Goal: Transaction & Acquisition: Purchase product/service

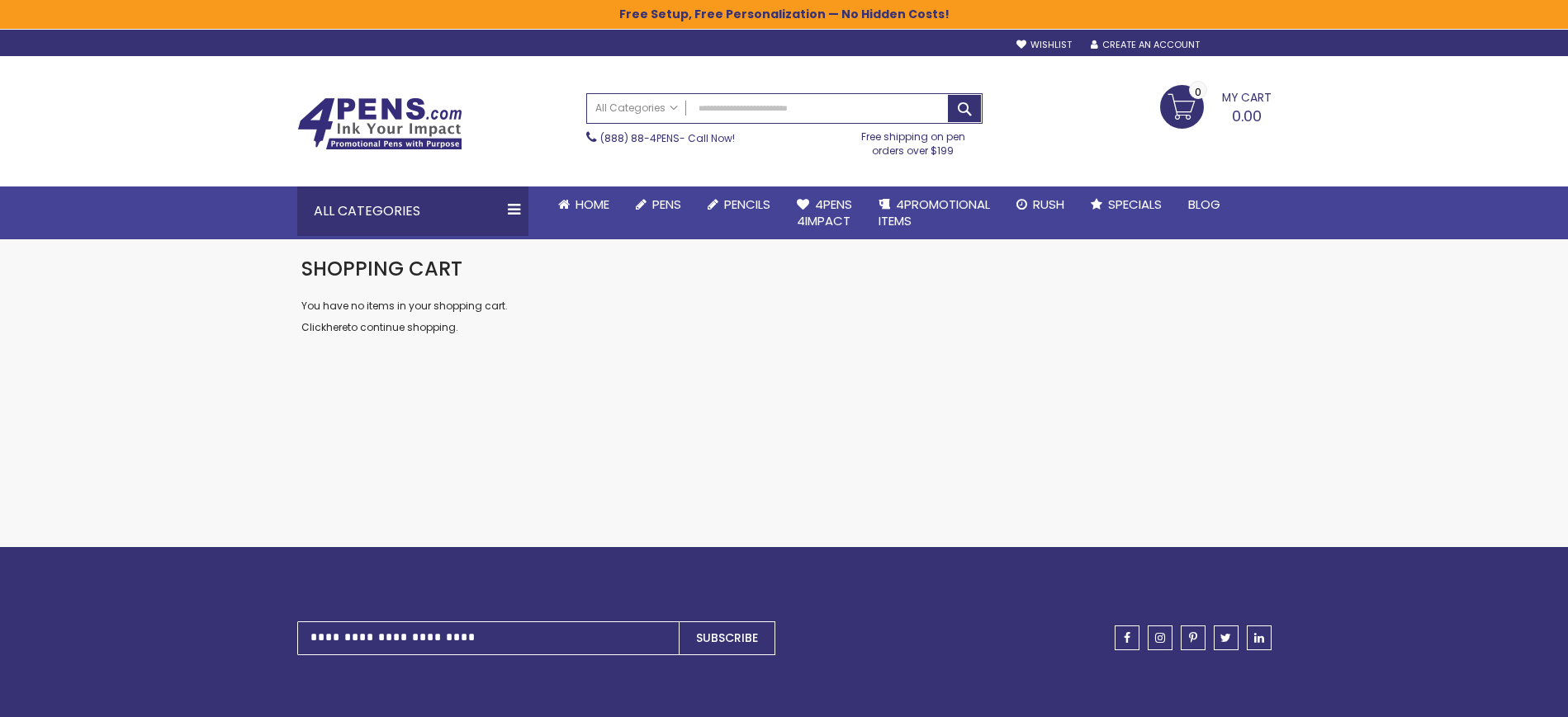
click at [1234, 47] on div "Sign In" at bounding box center [1244, 46] width 55 height 13
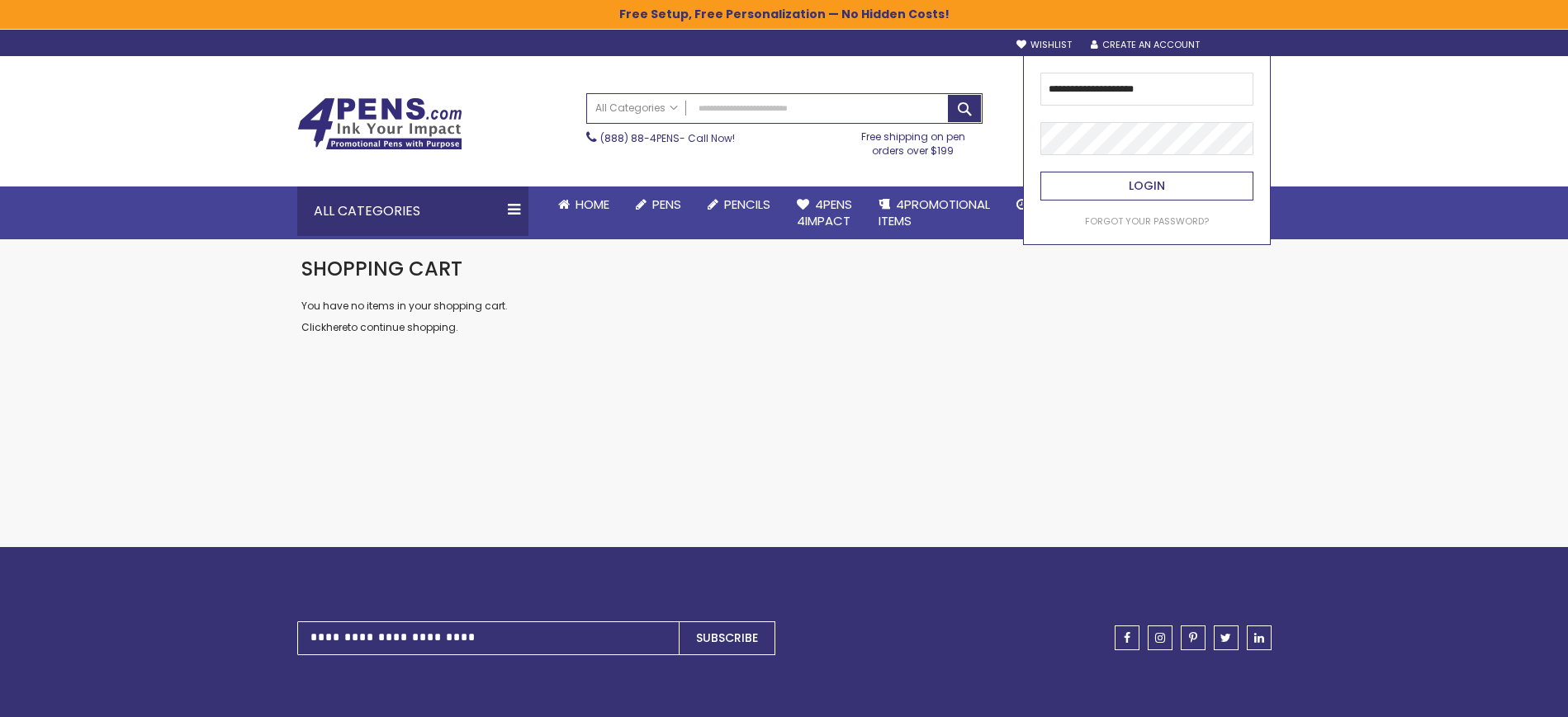
click at [1171, 178] on button "Login" at bounding box center [1147, 186] width 213 height 29
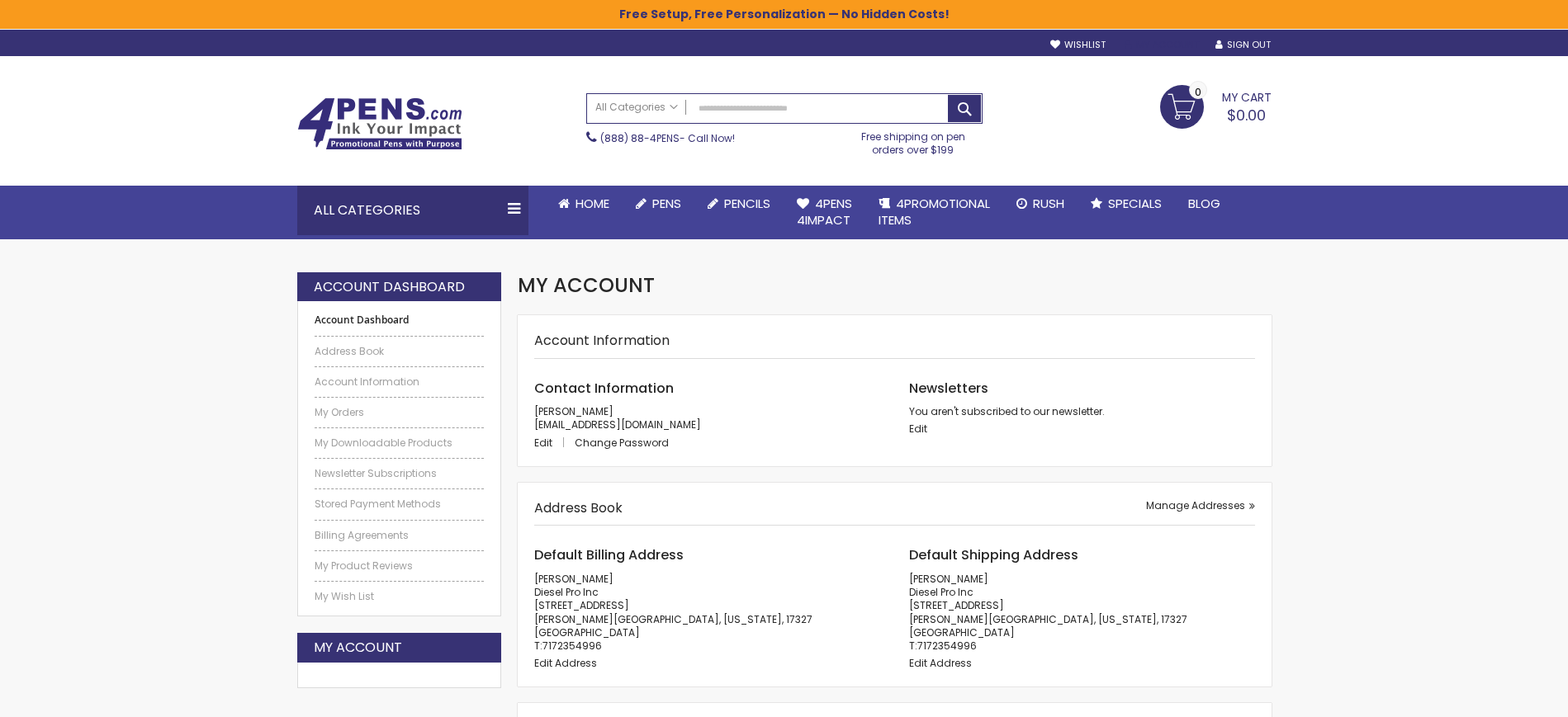
click at [1166, 42] on link "My Account" at bounding box center [1161, 45] width 74 height 13
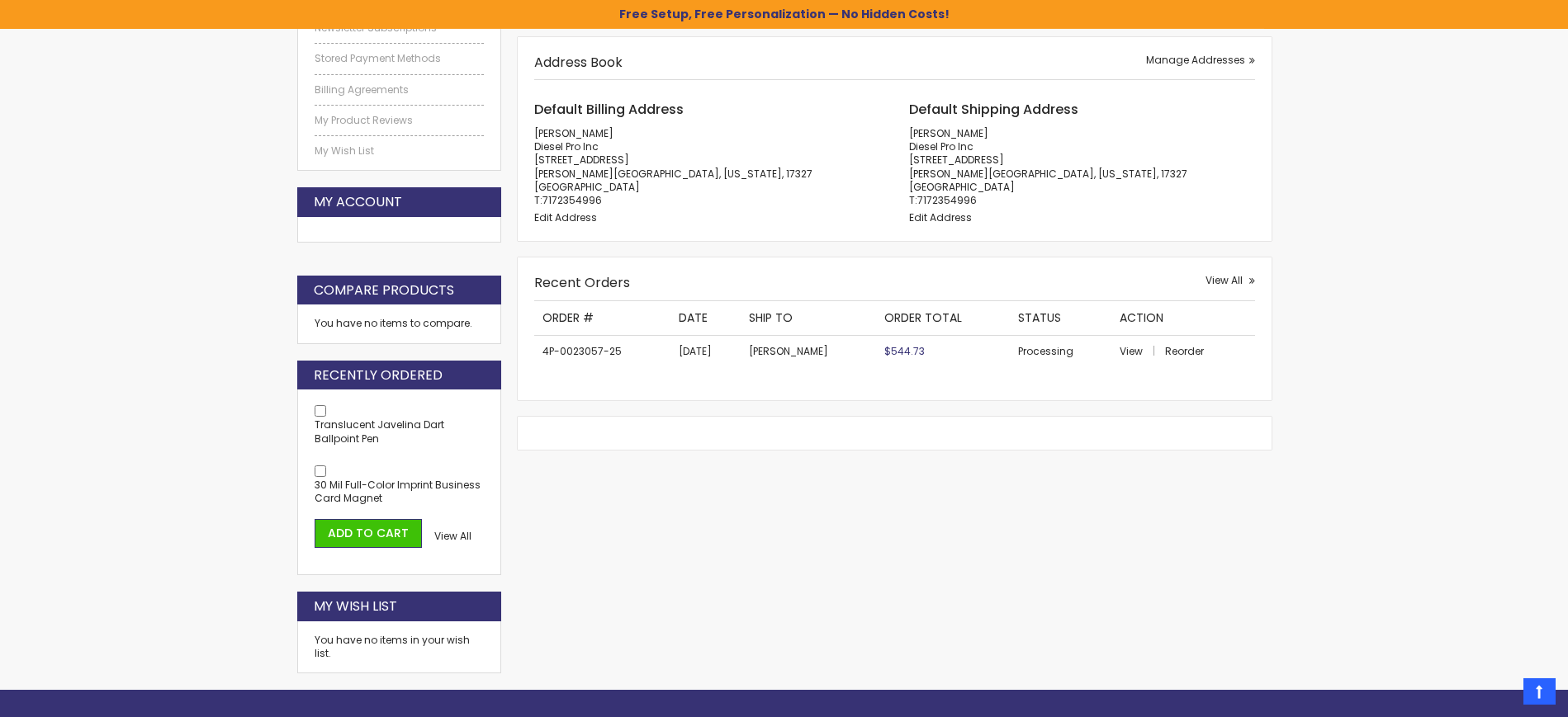
scroll to position [421, 0]
